Goal: Find specific page/section: Find specific page/section

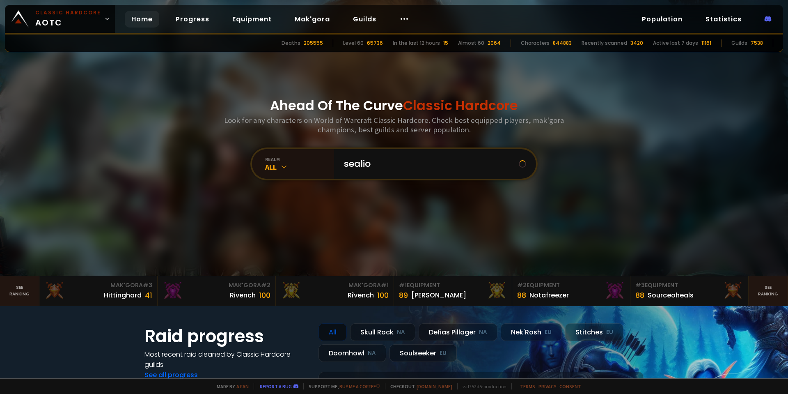
type input "sealion"
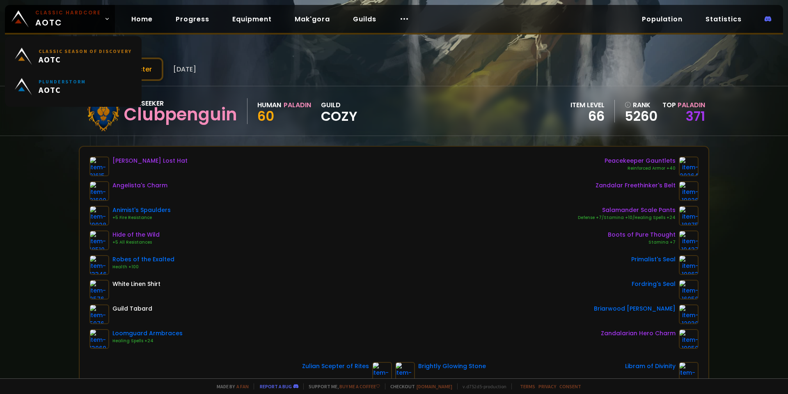
click at [58, 24] on span "Classic Hardcore AOTC" at bounding box center [68, 19] width 66 height 20
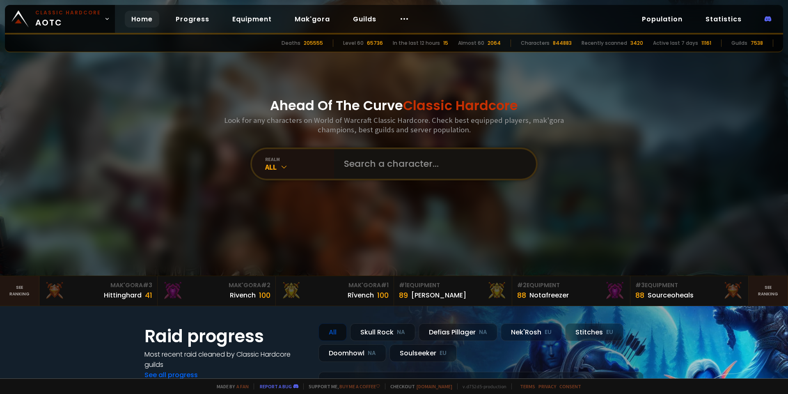
click at [370, 169] on input "text" at bounding box center [432, 164] width 187 height 30
type input "arzyus"
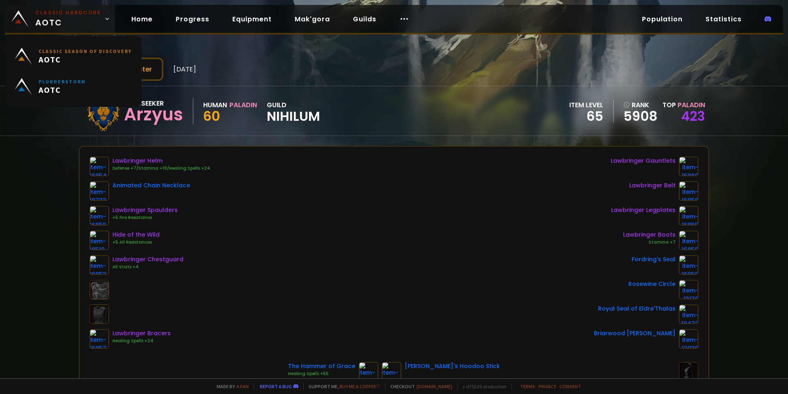
click at [35, 11] on small "Classic Hardcore" at bounding box center [68, 12] width 66 height 7
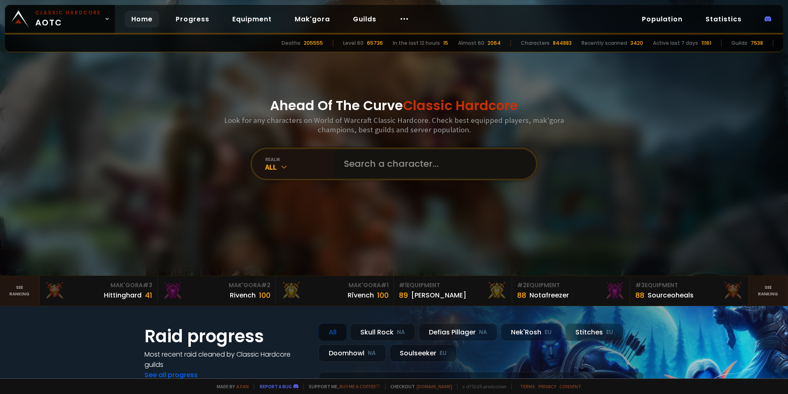
click at [373, 172] on input "text" at bounding box center [432, 164] width 187 height 30
type input "rexmax"
